Goal: Task Accomplishment & Management: Complete application form

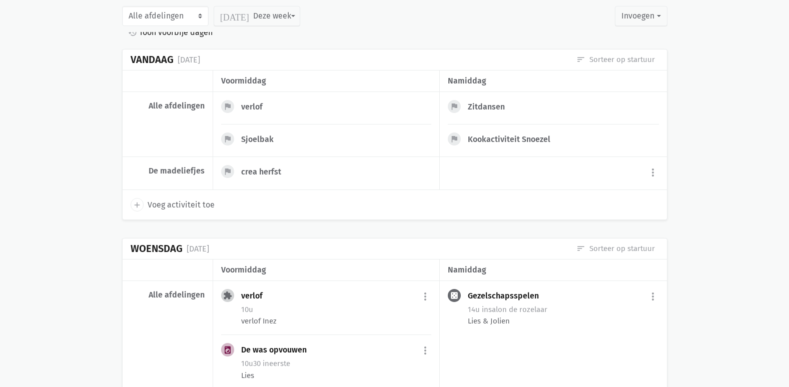
scroll to position [50, 0]
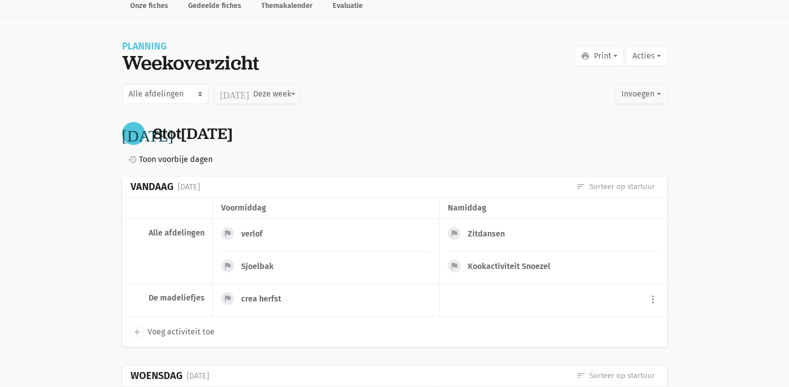
click at [263, 106] on div "Alle afdelingen De lelie De madeliefjes De orchidee De pioentjes De rode roos D…" at bounding box center [395, 94] width 546 height 32
click at [260, 98] on button "[DATE] Deze week" at bounding box center [257, 94] width 87 height 20
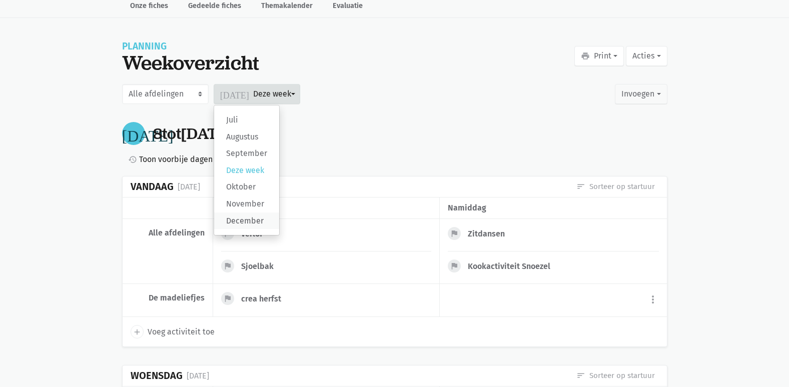
click at [260, 221] on label "December" at bounding box center [246, 221] width 65 height 17
click at [0, 0] on input "December" at bounding box center [0, 0] width 0 height 0
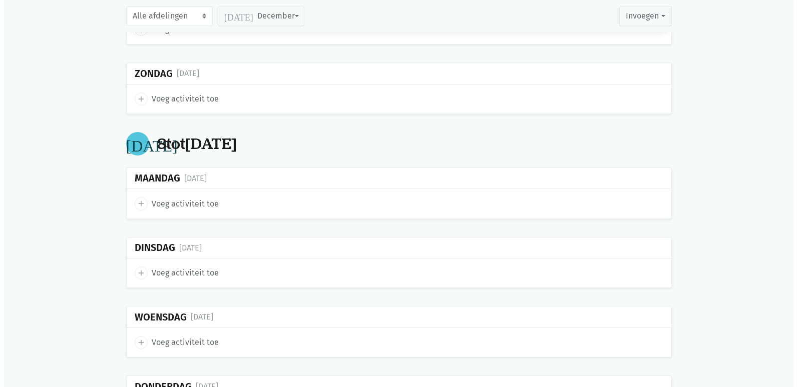
scroll to position [651, 0]
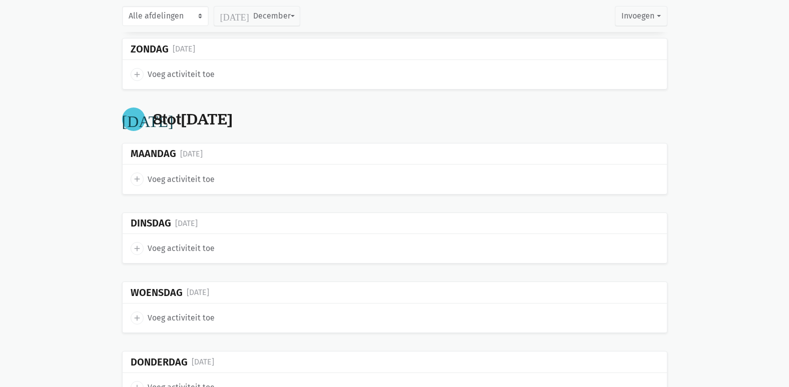
drag, startPoint x: 182, startPoint y: 191, endPoint x: 179, endPoint y: 183, distance: 7.9
click at [181, 190] on div "add Voeg activiteit toe" at bounding box center [395, 179] width 545 height 29
click at [179, 183] on span "Voeg activiteit toe" at bounding box center [181, 179] width 67 height 13
select select "14:00"
select select "15:00"
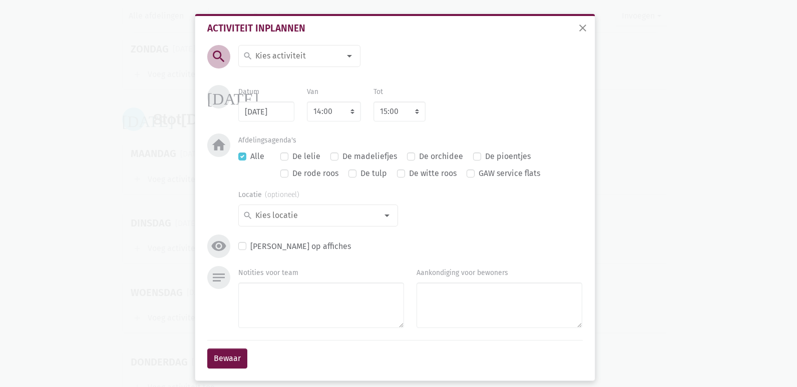
click at [278, 58] on input at bounding box center [297, 56] width 87 height 13
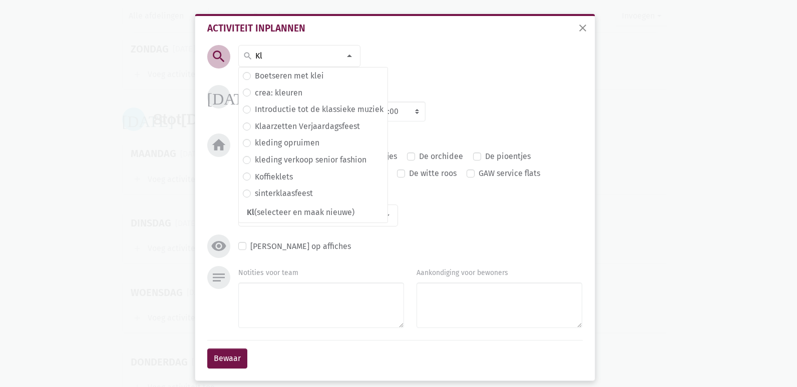
type input "K"
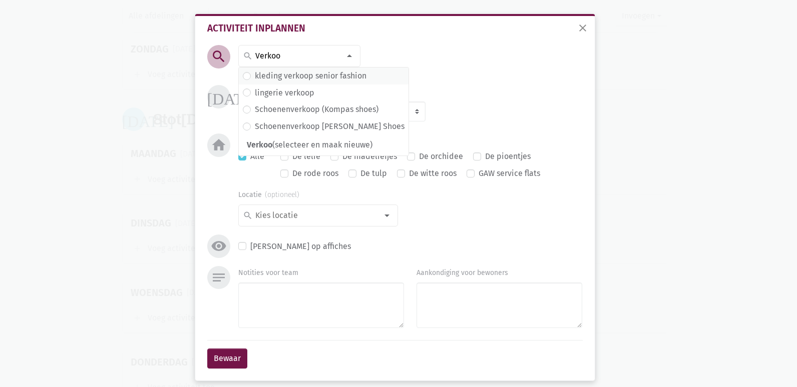
type input "Verkoo"
click at [301, 76] on label "kleding verkoop senior fashion" at bounding box center [311, 76] width 112 height 13
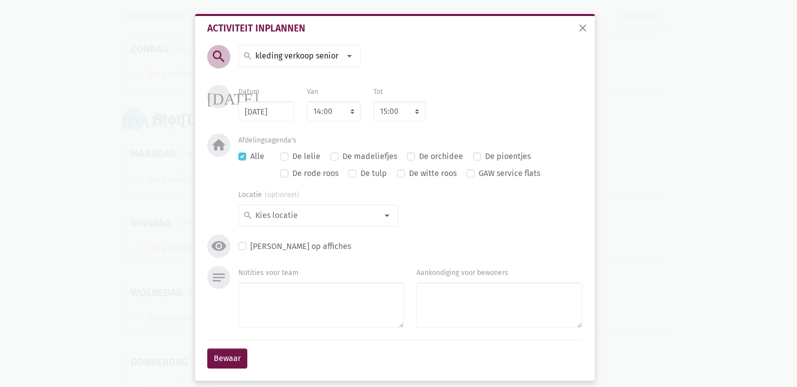
click at [312, 57] on input at bounding box center [297, 56] width 87 height 13
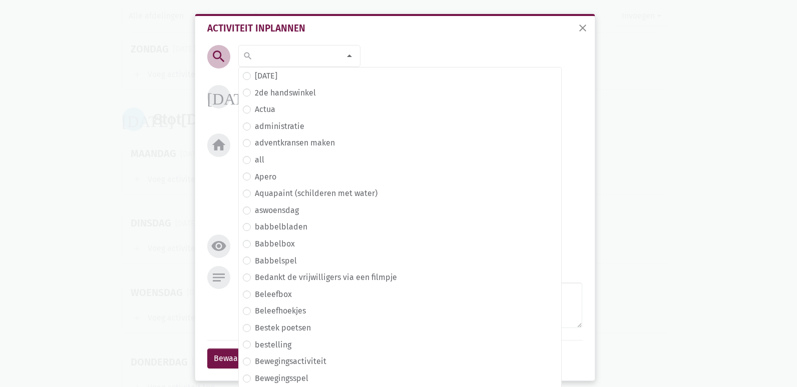
scroll to position [64, 0]
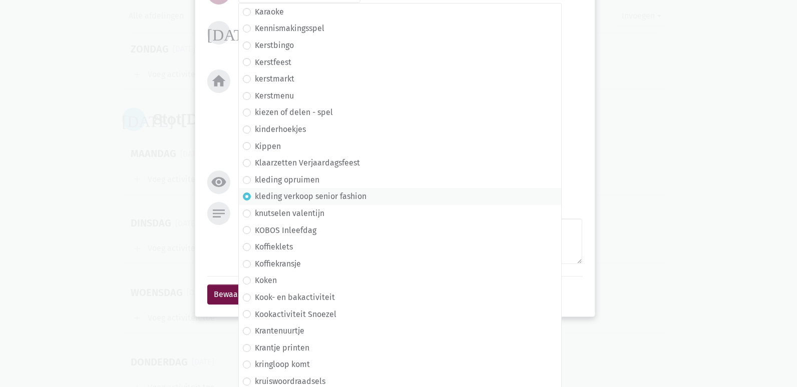
click at [119, 165] on div "close Activiteit inplannen search search [DATE] 2de handswinkel [GEOGRAPHIC_DAT…" at bounding box center [398, 193] width 797 height 387
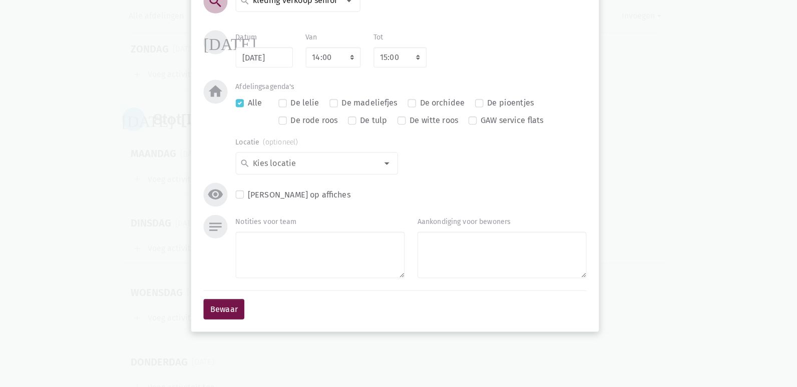
scroll to position [8, 0]
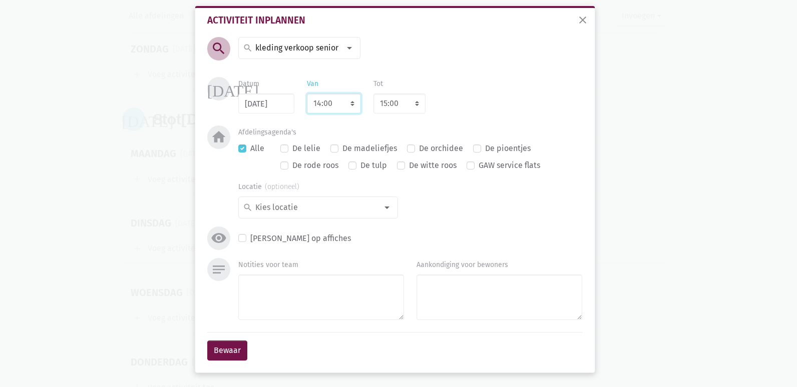
click at [337, 102] on select "7:00 7:15 7:30 7:45 8:00 8:15 8:30 8:45 9:00 9:15 9:30 9:45 10:00 10:15 10:30 1…" at bounding box center [334, 104] width 54 height 20
select select "13:45"
click at [307, 94] on select "7:00 7:15 7:30 7:45 8:00 8:15 8:30 8:45 9:00 9:15 9:30 9:45 10:00 10:15 10:30 1…" at bounding box center [334, 104] width 54 height 20
select select "14:45"
click at [330, 102] on select "7:00 7:15 7:30 7:45 8:00 8:15 8:30 8:45 9:00 9:15 9:30 9:45 10:00 10:15 10:30 1…" at bounding box center [334, 104] width 54 height 20
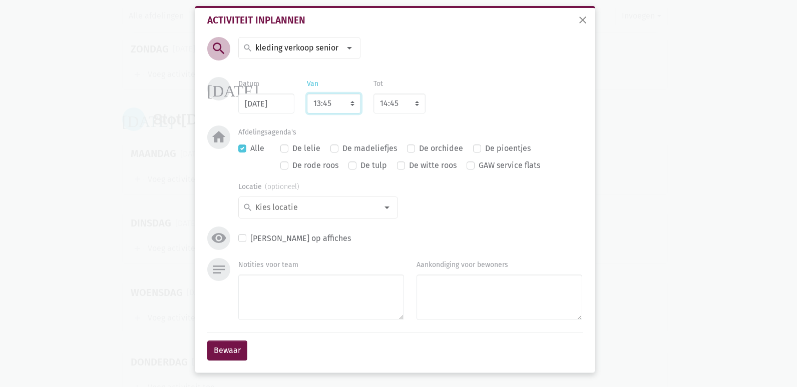
select select "14:30"
click at [307, 94] on select "7:00 7:15 7:30 7:45 8:00 8:15 8:30 8:45 9:00 9:15 9:30 9:45 10:00 10:15 10:30 1…" at bounding box center [334, 104] width 54 height 20
select select "15:30"
click at [394, 100] on select "8:00 8:15 8:30 8:45 9:00 9:15 9:30 9:45 10:00 10:15 10:30 10:45 11:00 11:15 11:…" at bounding box center [399, 104] width 52 height 20
select select "16:00"
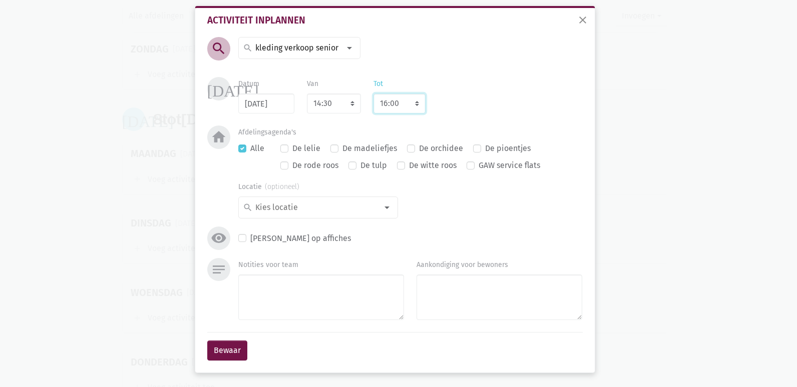
click at [373, 94] on select "8:00 8:15 8:30 8:45 9:00 9:15 9:30 9:45 10:00 10:15 10:30 10:45 11:00 11:15 11:…" at bounding box center [399, 104] width 52 height 20
click at [372, 210] on input at bounding box center [316, 207] width 124 height 13
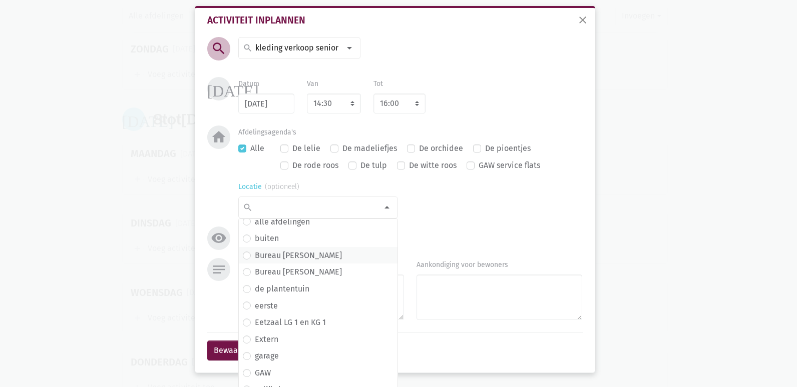
scroll to position [34, 0]
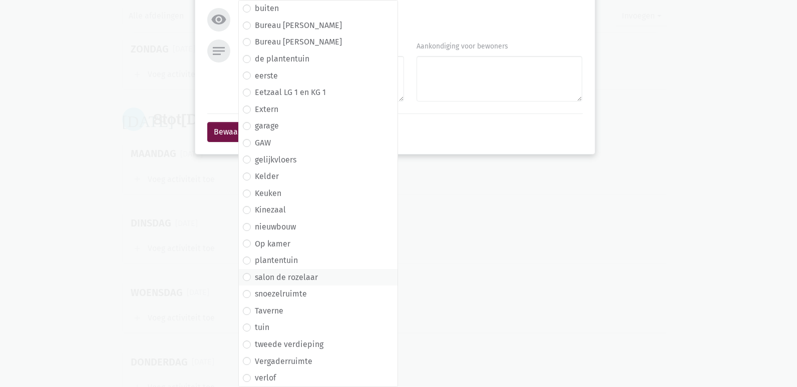
click at [315, 279] on span "salon de rozelaar" at bounding box center [318, 277] width 151 height 13
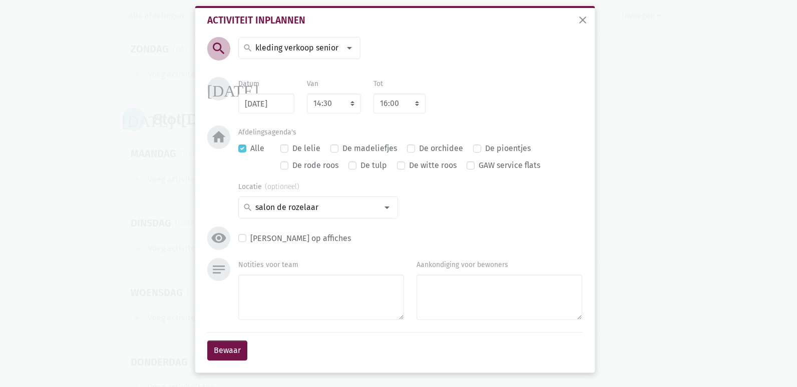
scroll to position [8, 0]
click at [305, 298] on textarea "Notities voor team" at bounding box center [321, 298] width 166 height 46
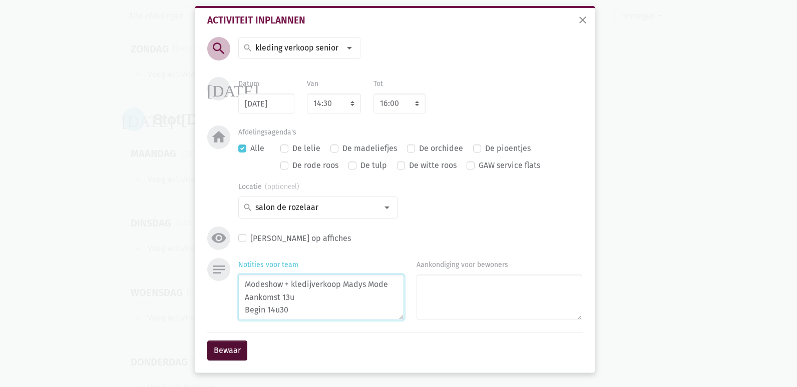
type textarea "Modeshow + kledijverkoop Madys Mode Aankomst 13u Begin 14u30"
click at [226, 357] on button "Bewaar" at bounding box center [227, 351] width 40 height 20
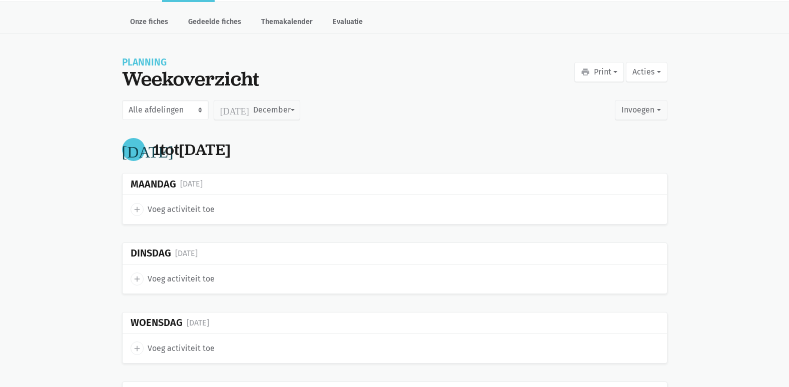
scroll to position [0, 0]
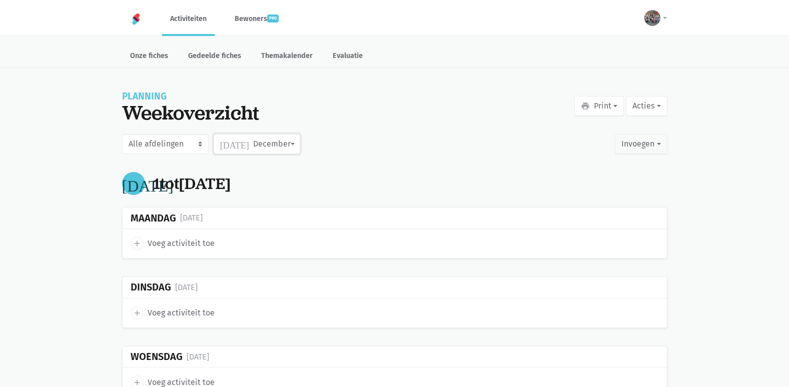
click at [241, 143] on button "[DATE] December" at bounding box center [257, 144] width 87 height 20
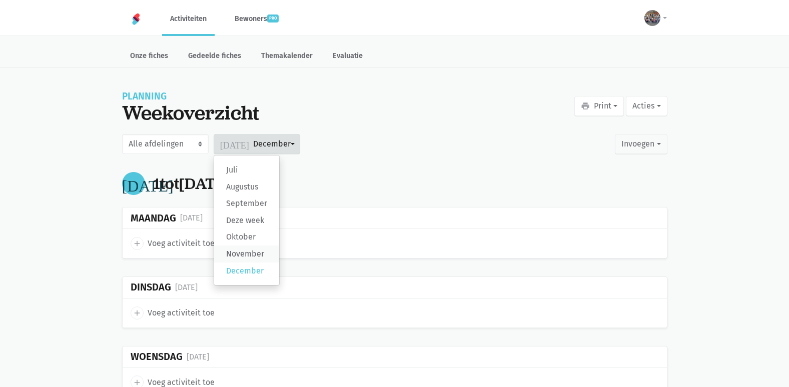
click at [245, 254] on label "November" at bounding box center [246, 254] width 65 height 17
click at [0, 0] on input "November" at bounding box center [0, 0] width 0 height 0
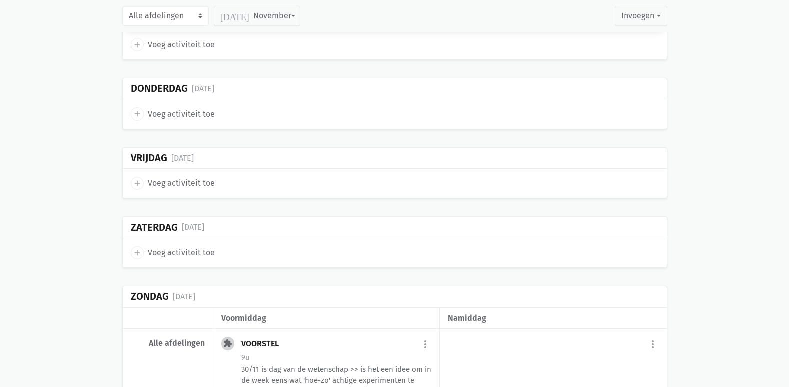
scroll to position [3683, 0]
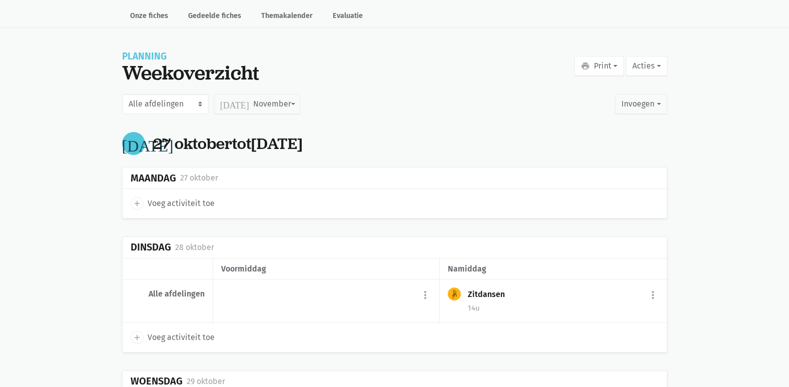
scroll to position [0, 0]
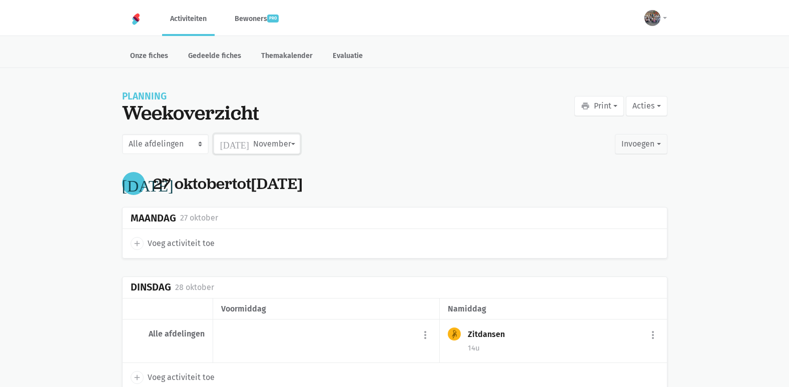
click at [253, 144] on button "[DATE] November" at bounding box center [257, 144] width 87 height 20
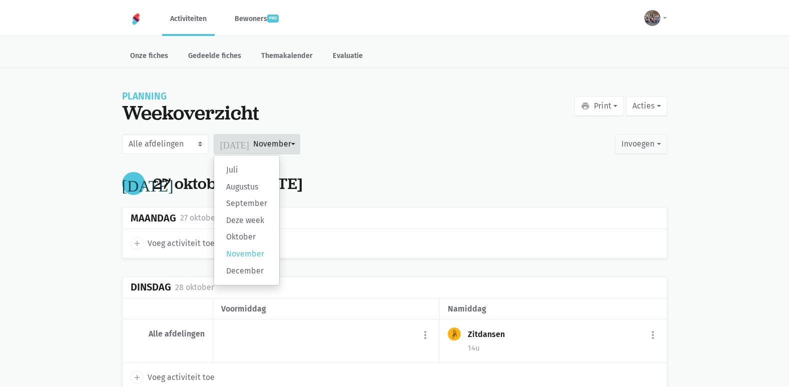
drag, startPoint x: 244, startPoint y: 225, endPoint x: 245, endPoint y: 230, distance: 5.2
click at [245, 226] on label "Deze week" at bounding box center [246, 220] width 65 height 17
click at [0, 0] on input "Deze week" at bounding box center [0, 0] width 0 height 0
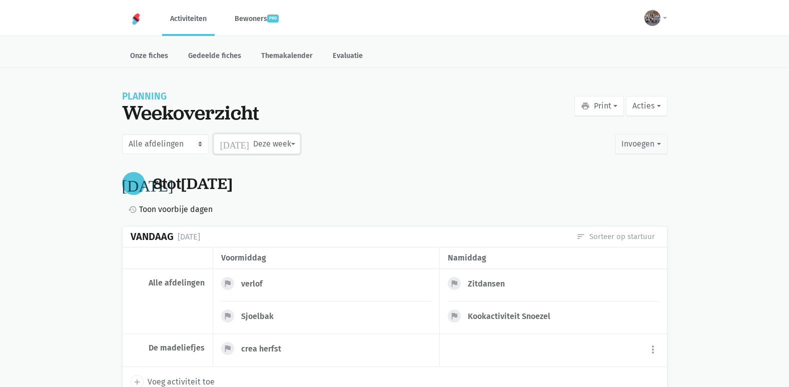
click at [259, 143] on button "[DATE] Deze week" at bounding box center [257, 144] width 87 height 20
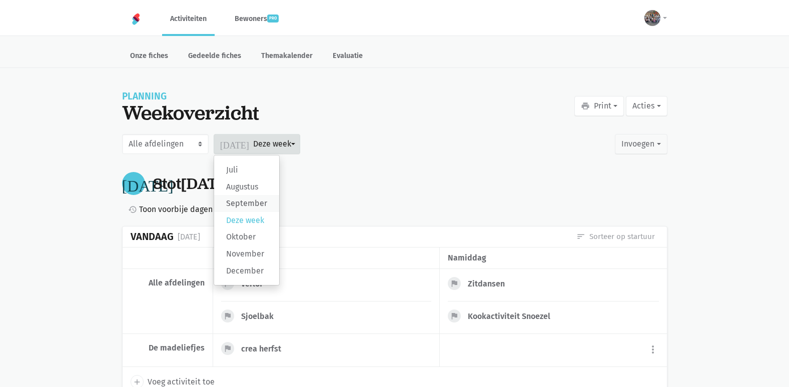
click at [251, 197] on label "September" at bounding box center [246, 203] width 65 height 17
click at [0, 0] on input "September" at bounding box center [0, 0] width 0 height 0
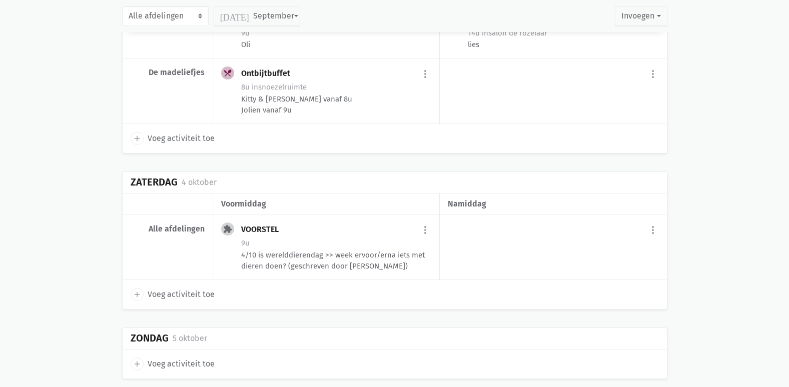
scroll to position [6719, 0]
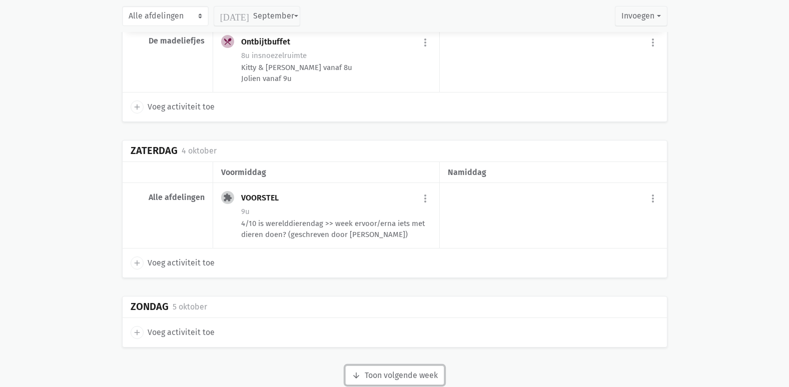
click at [389, 366] on button "arrow_downward Week wordt geladen Toon volgende week" at bounding box center [394, 376] width 99 height 20
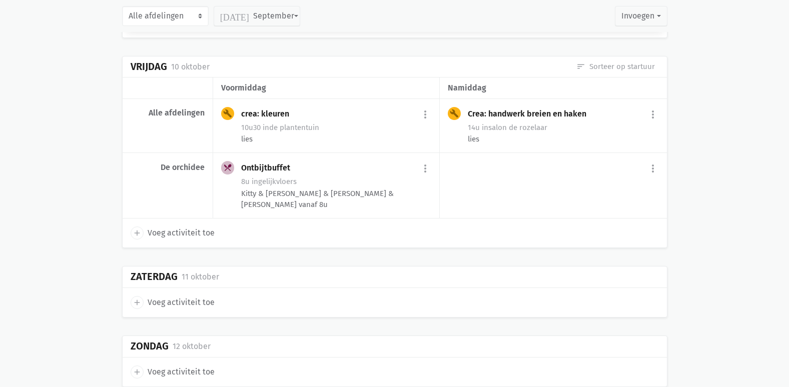
scroll to position [7772, 0]
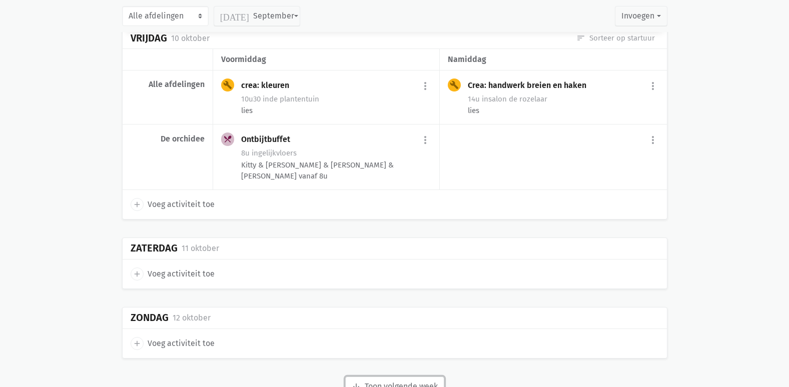
click at [395, 377] on button "arrow_downward Week wordt geladen Toon volgende week" at bounding box center [394, 387] width 99 height 20
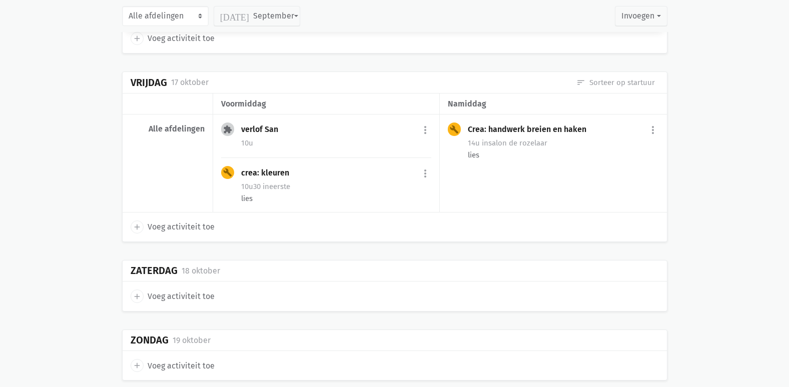
scroll to position [8846, 0]
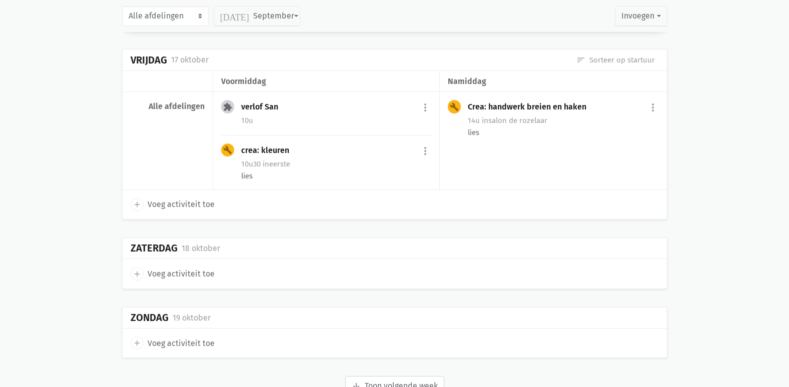
drag, startPoint x: 369, startPoint y: 330, endPoint x: 386, endPoint y: 348, distance: 24.8
click at [386, 376] on button "arrow_downward Week wordt geladen Toon volgende week" at bounding box center [394, 386] width 99 height 20
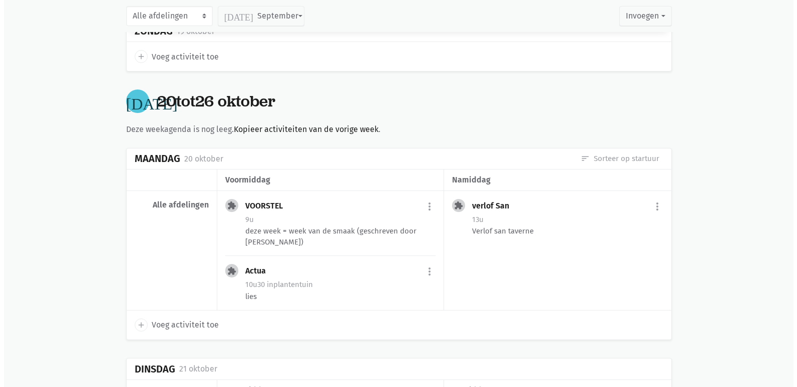
scroll to position [9146, 0]
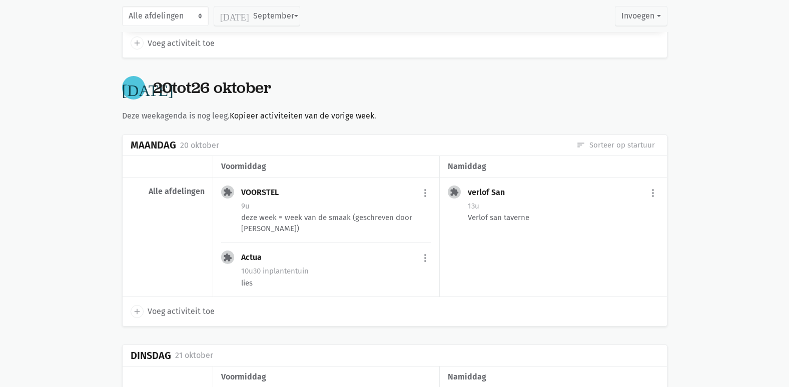
click at [188, 305] on span "Voeg activiteit toe" at bounding box center [181, 311] width 67 height 13
select select "14:00"
select select "15:00"
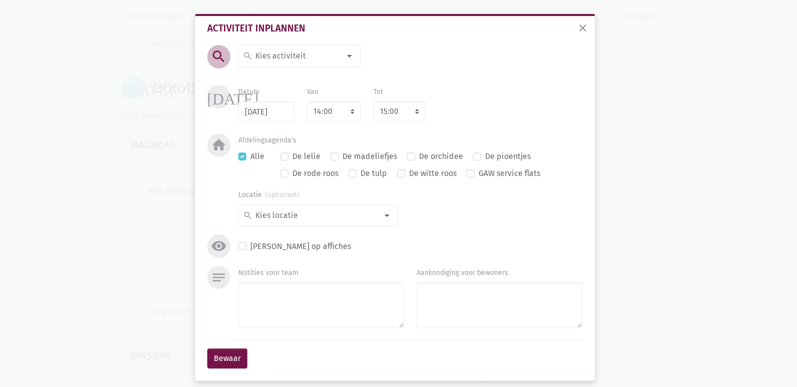
click at [309, 58] on input at bounding box center [297, 56] width 87 height 13
type input "Seniorennamiddag"
click at [272, 77] on span "Seniorennamiddag" at bounding box center [282, 78] width 70 height 10
click at [379, 216] on div at bounding box center [387, 216] width 20 height 20
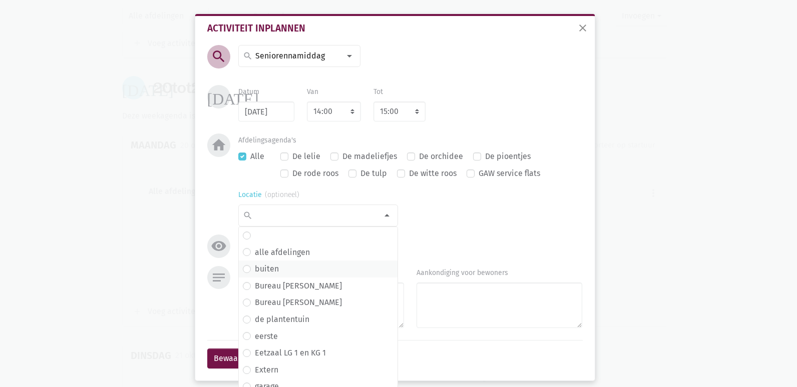
scroll to position [34, 0]
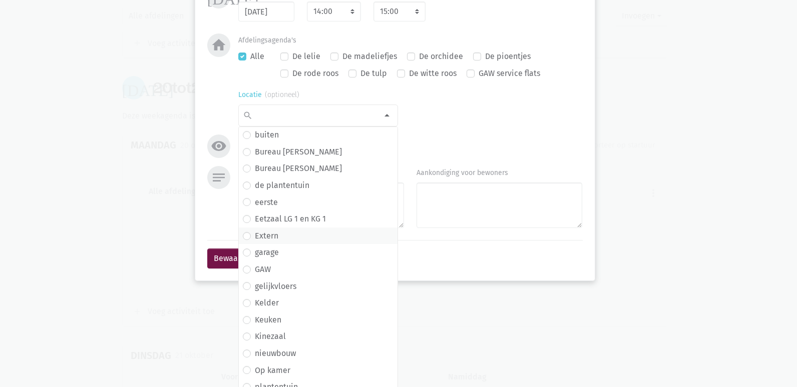
click at [277, 241] on span "Extern" at bounding box center [318, 236] width 151 height 13
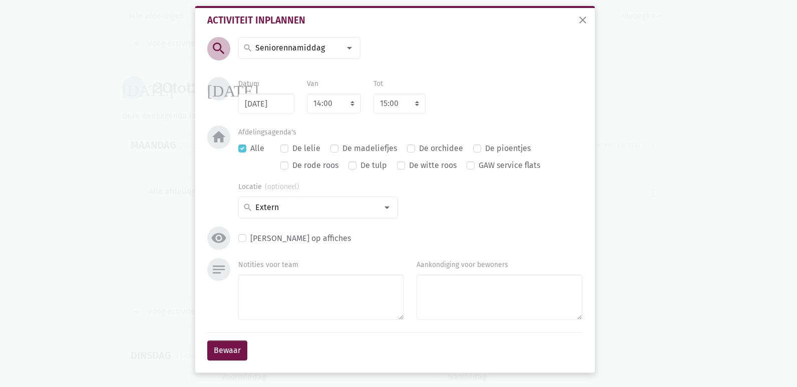
scroll to position [8, 0]
click at [284, 294] on textarea "Notities voor team" at bounding box center [321, 298] width 166 height 46
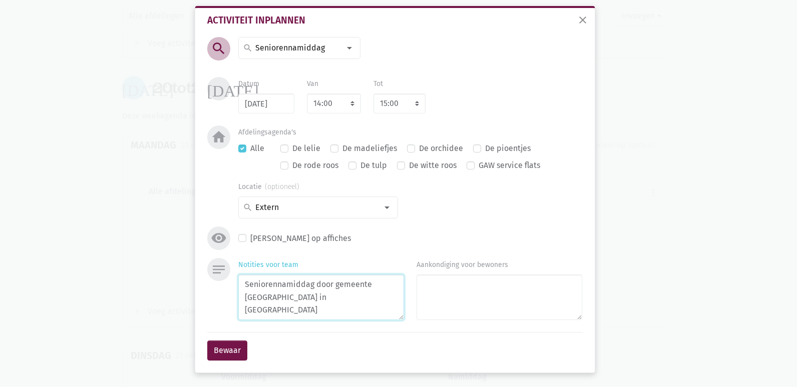
click at [295, 297] on textarea "Seniorennamiddag door gemeente [GEOGRAPHIC_DATA] in [GEOGRAPHIC_DATA]" at bounding box center [321, 298] width 166 height 46
click at [366, 301] on textarea "Seniorennamiddag door gemeente [GEOGRAPHIC_DATA] in LDC Ter Borre" at bounding box center [321, 298] width 166 height 46
type textarea "Seniorennamiddag door gemeente [GEOGRAPHIC_DATA] in LDC Ter Borre ([GEOGRAPHIC_…"
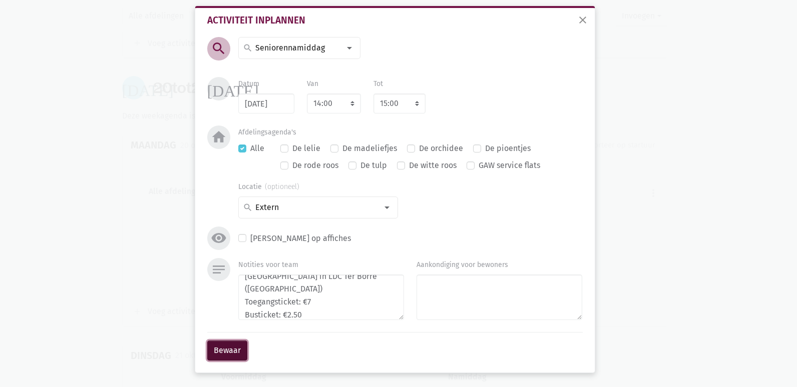
click at [223, 351] on button "Bewaar" at bounding box center [227, 351] width 40 height 20
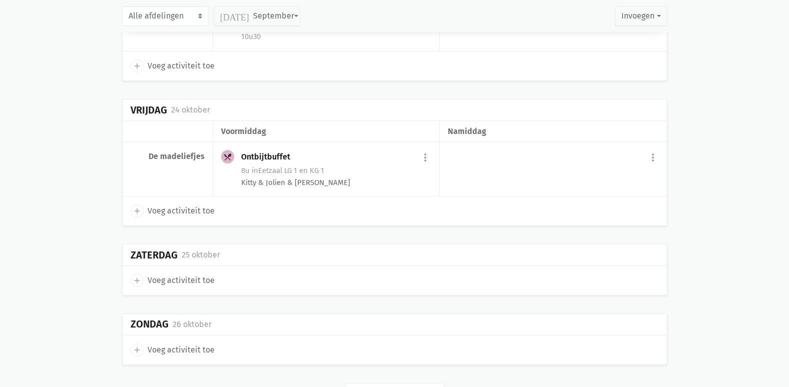
scroll to position [9824, 0]
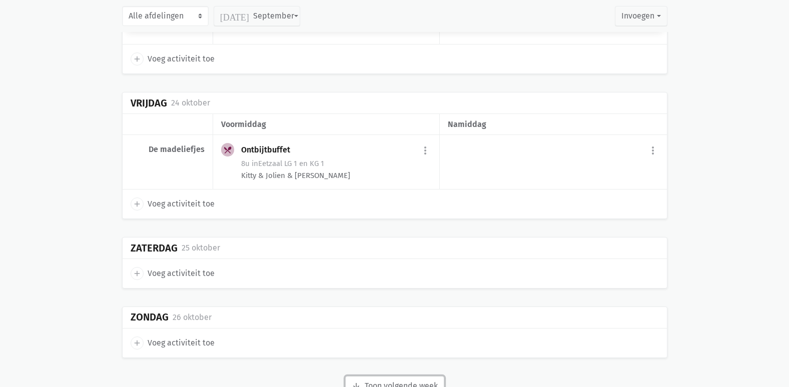
click at [392, 376] on button "arrow_downward Week wordt geladen Toon volgende week" at bounding box center [394, 386] width 99 height 20
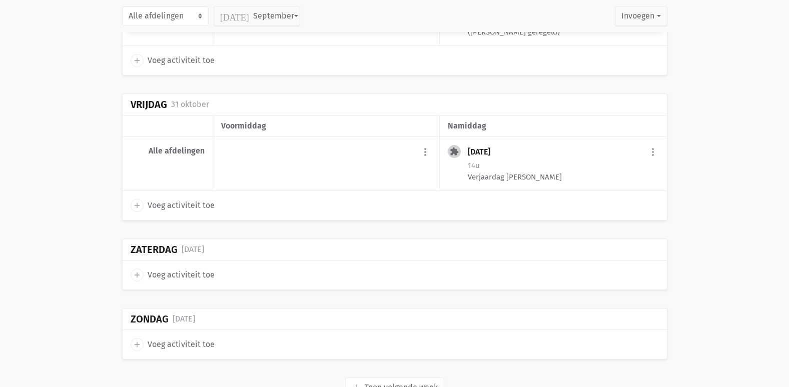
scroll to position [10637, 0]
click at [404, 376] on button "arrow_downward Week wordt geladen Toon volgende week" at bounding box center [394, 386] width 99 height 20
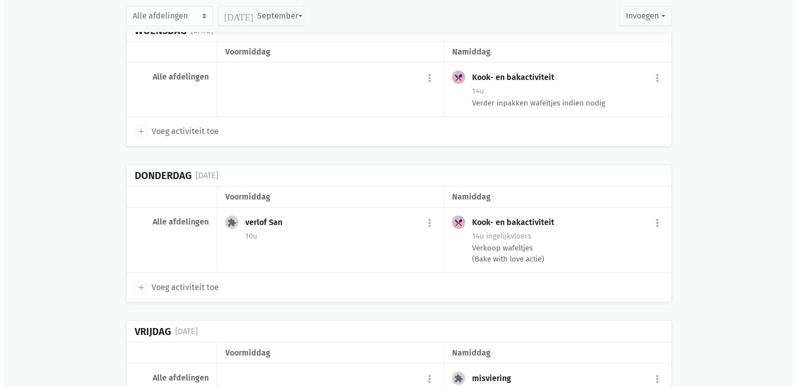
scroll to position [11388, 0]
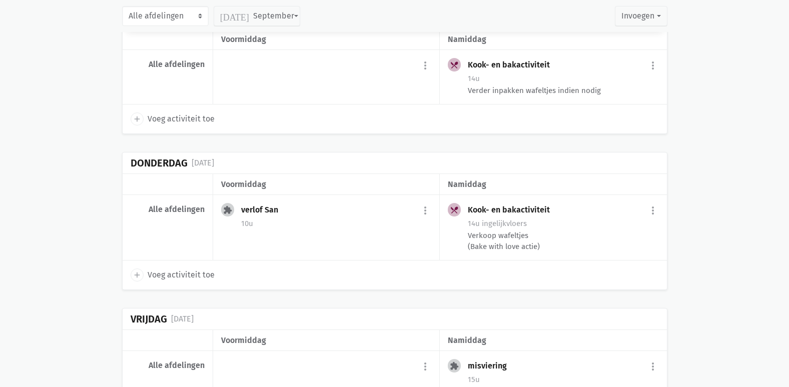
click at [180, 269] on span "Voeg activiteit toe" at bounding box center [181, 275] width 67 height 13
select select "14:00"
select select "15:00"
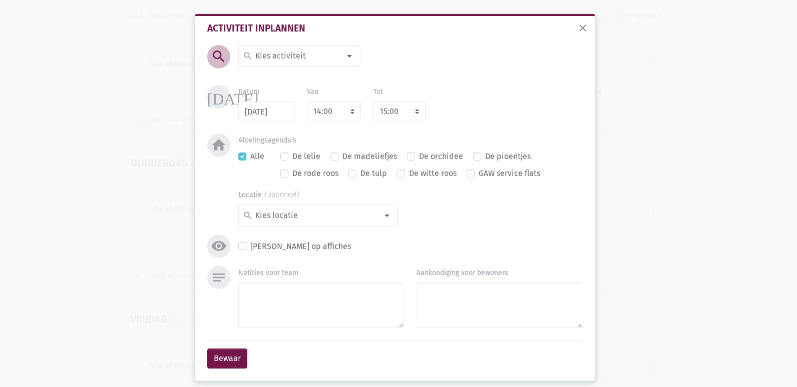
click at [292, 57] on input at bounding box center [297, 56] width 87 height 13
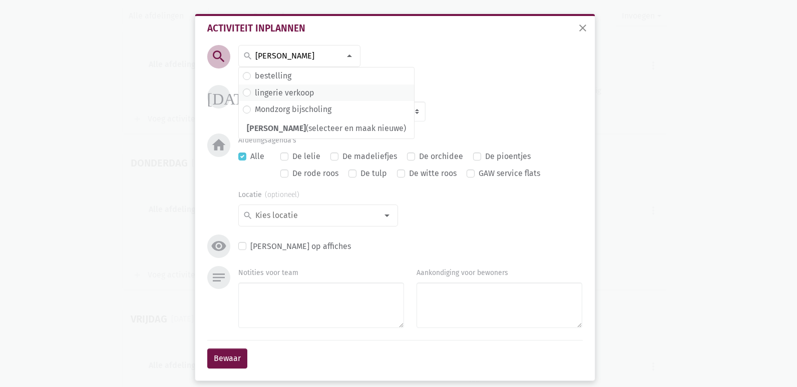
type input "[PERSON_NAME]"
click at [286, 91] on label "lingerie verkoop" at bounding box center [285, 93] width 60 height 13
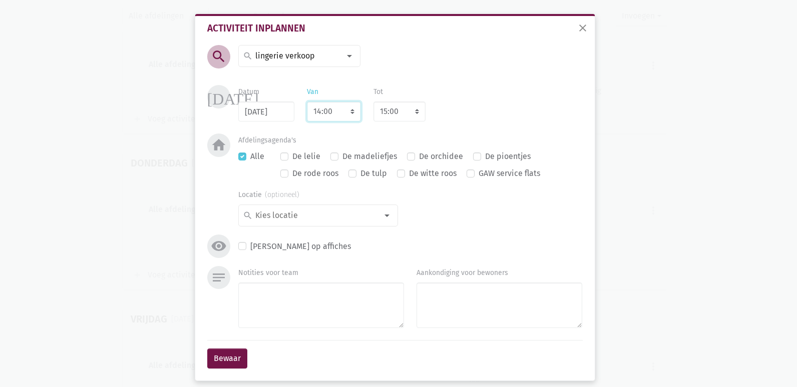
click at [335, 109] on select "7:00 7:15 7:30 7:45 8:00 8:15 8:30 8:45 9:00 9:15 9:30 9:45 10:00 10:15 10:30 1…" at bounding box center [334, 112] width 54 height 20
click at [307, 102] on select "7:00 7:15 7:30 7:45 8:00 8:15 8:30 8:45 9:00 9:15 9:30 9:45 10:00 10:15 10:30 1…" at bounding box center [334, 112] width 54 height 20
click at [385, 216] on div at bounding box center [387, 216] width 20 height 20
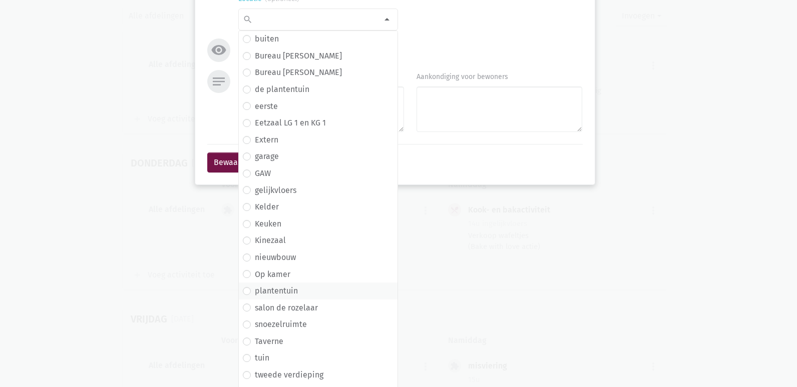
scroll to position [200, 0]
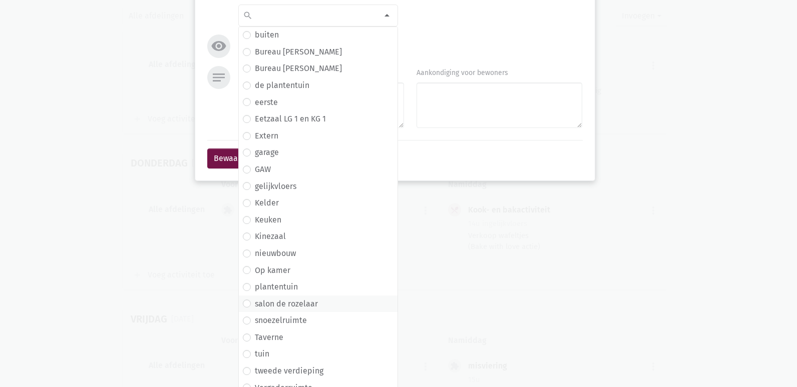
click at [309, 305] on label "salon de rozelaar" at bounding box center [286, 304] width 63 height 13
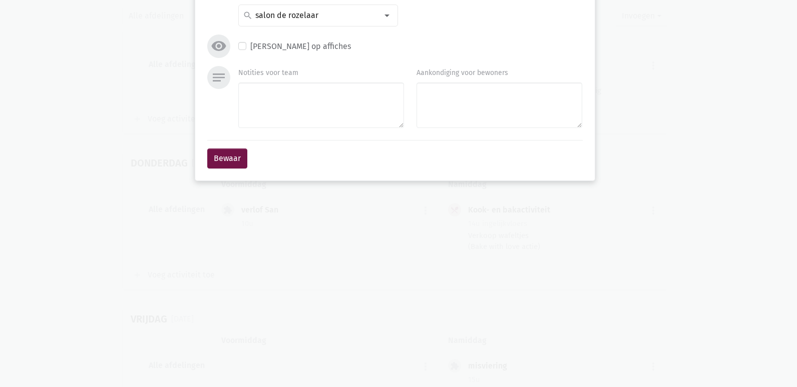
scroll to position [8, 0]
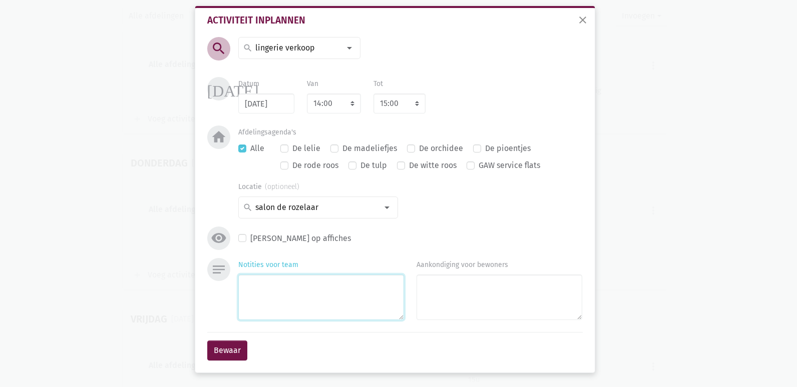
click at [287, 295] on textarea "Notities voor team" at bounding box center [321, 298] width 166 height 46
type textarea "L"
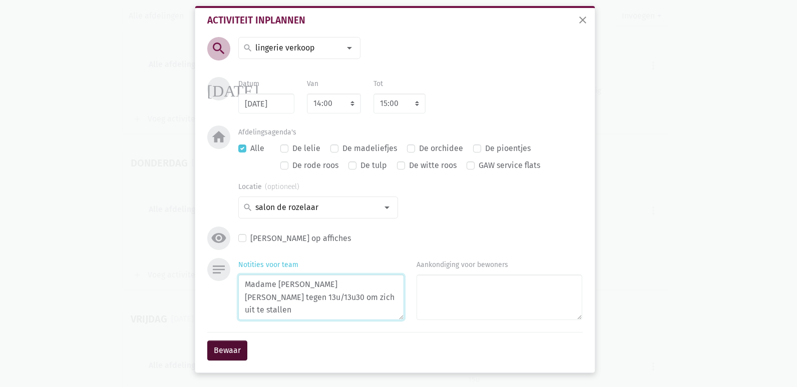
type textarea "Madame [PERSON_NAME] [PERSON_NAME] tegen 13u/13u30 om zich uit te stallen"
click at [233, 349] on button "Bewaar" at bounding box center [227, 351] width 40 height 20
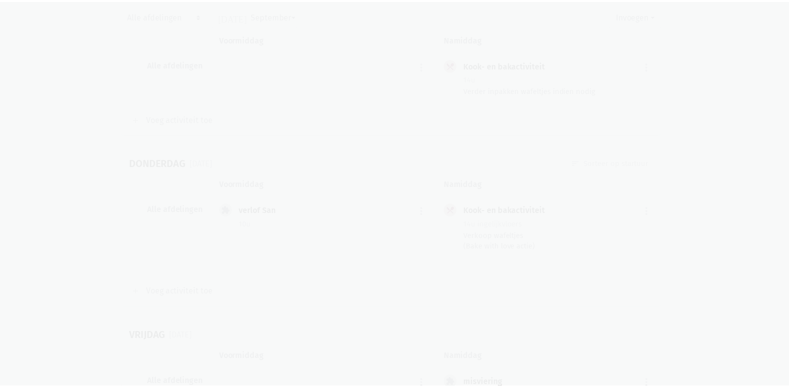
scroll to position [11369, 0]
